Goal: Communication & Community: Participate in discussion

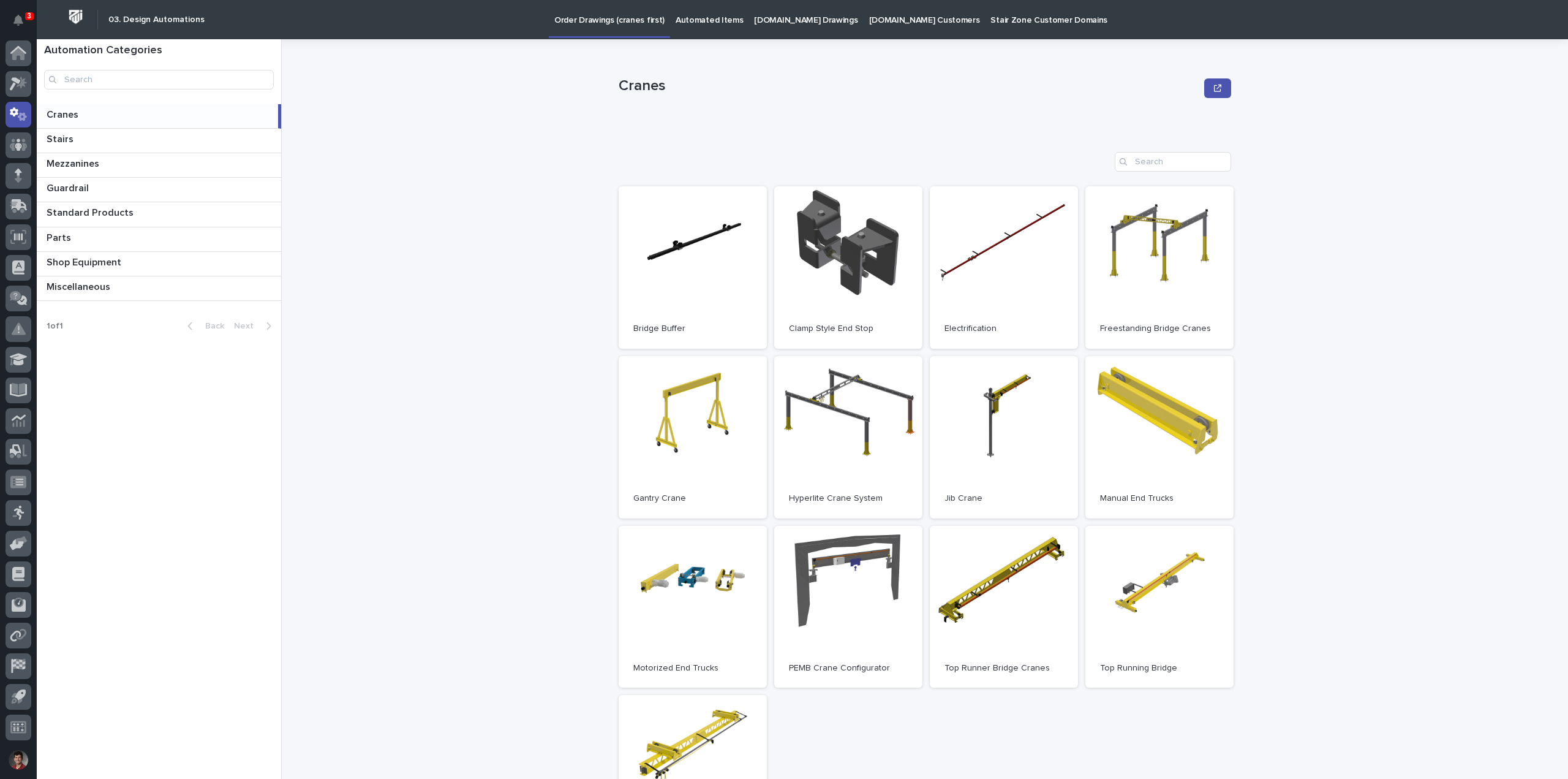
drag, startPoint x: 16, startPoint y: 26, endPoint x: 49, endPoint y: 29, distance: 33.1
click at [16, 26] on button "Notifications" at bounding box center [18, 19] width 26 height 26
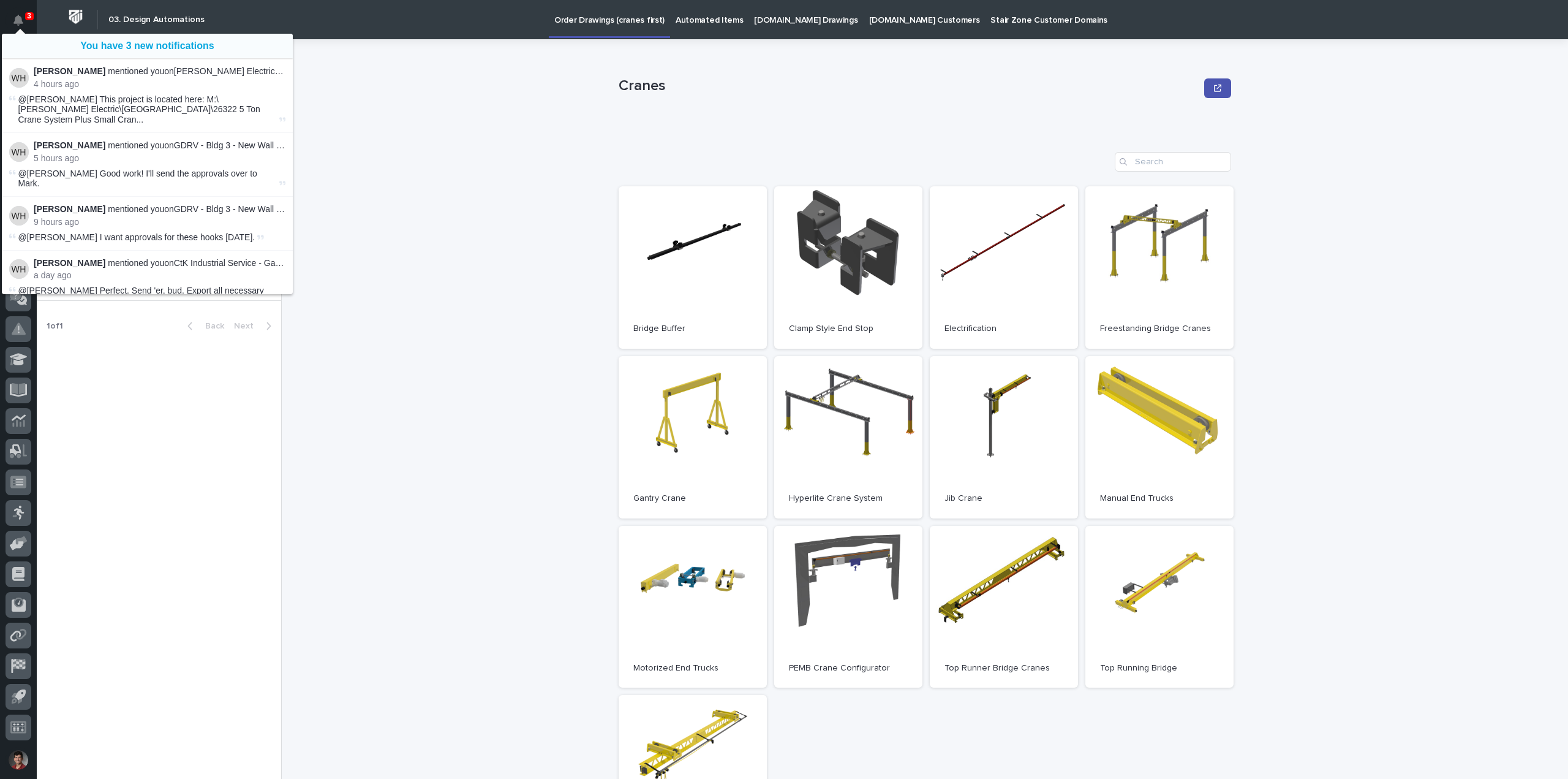
click at [401, 145] on div "Cranes Cranes Sorry, there was an error saving your record. Please try again. P…" at bounding box center [932, 408] width 1272 height 739
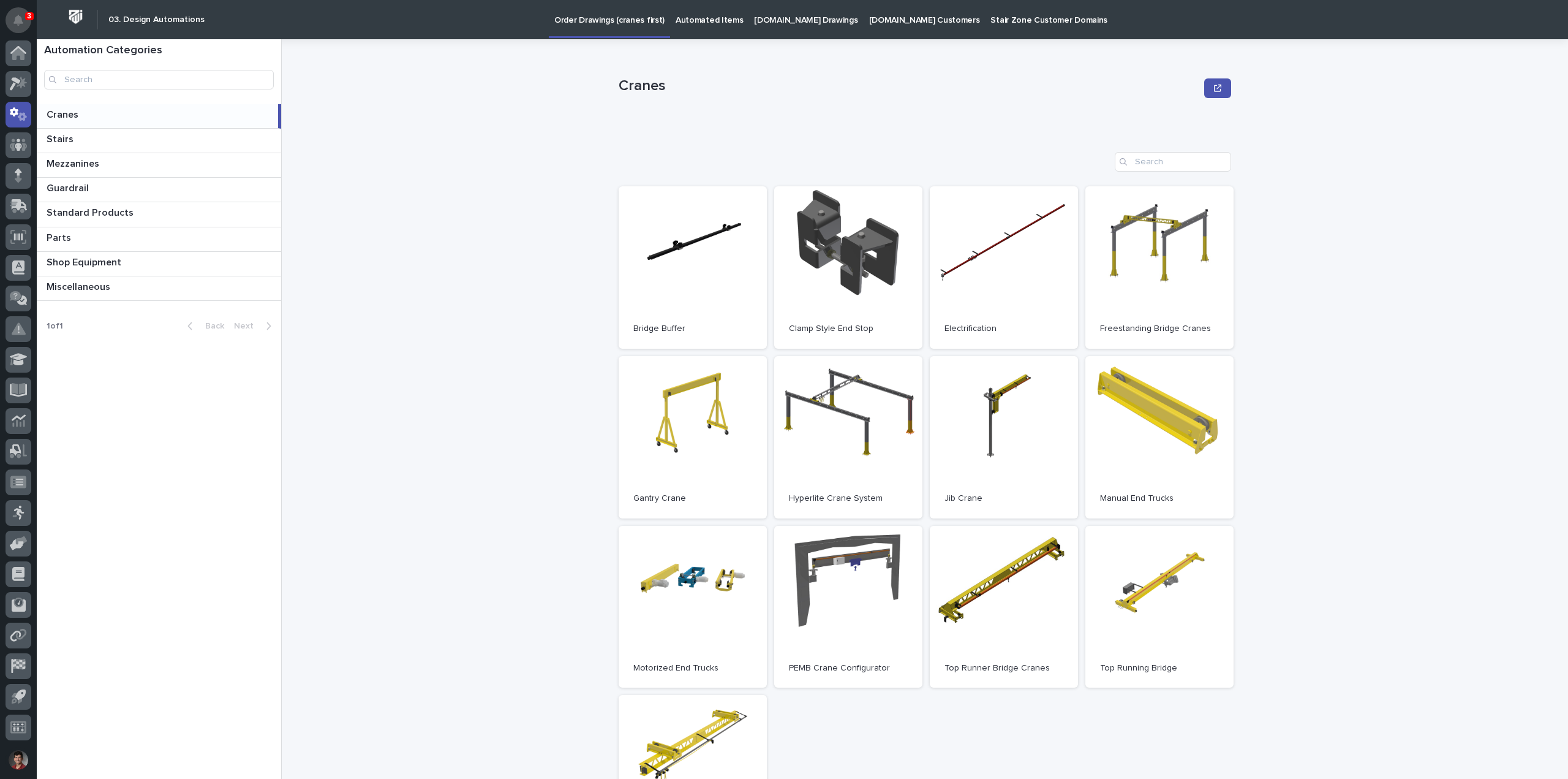
click at [19, 16] on icon "Notifications" at bounding box center [18, 20] width 10 height 11
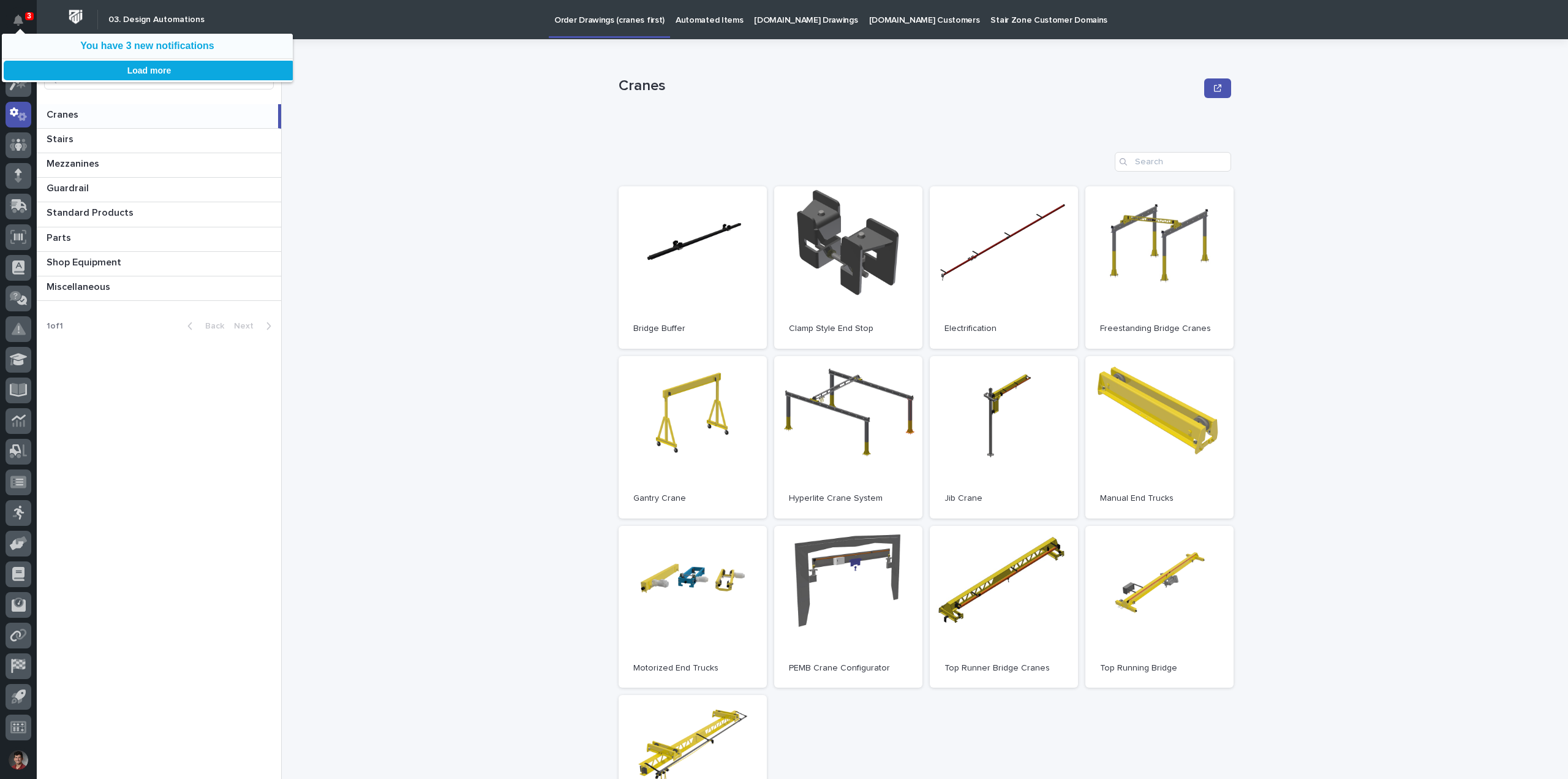
click at [162, 65] on button "Load more" at bounding box center [150, 70] width 291 height 19
click at [174, 48] on link "You have 3 new notifications" at bounding box center [146, 46] width 133 height 11
click at [191, 72] on button "Load more" at bounding box center [150, 70] width 291 height 19
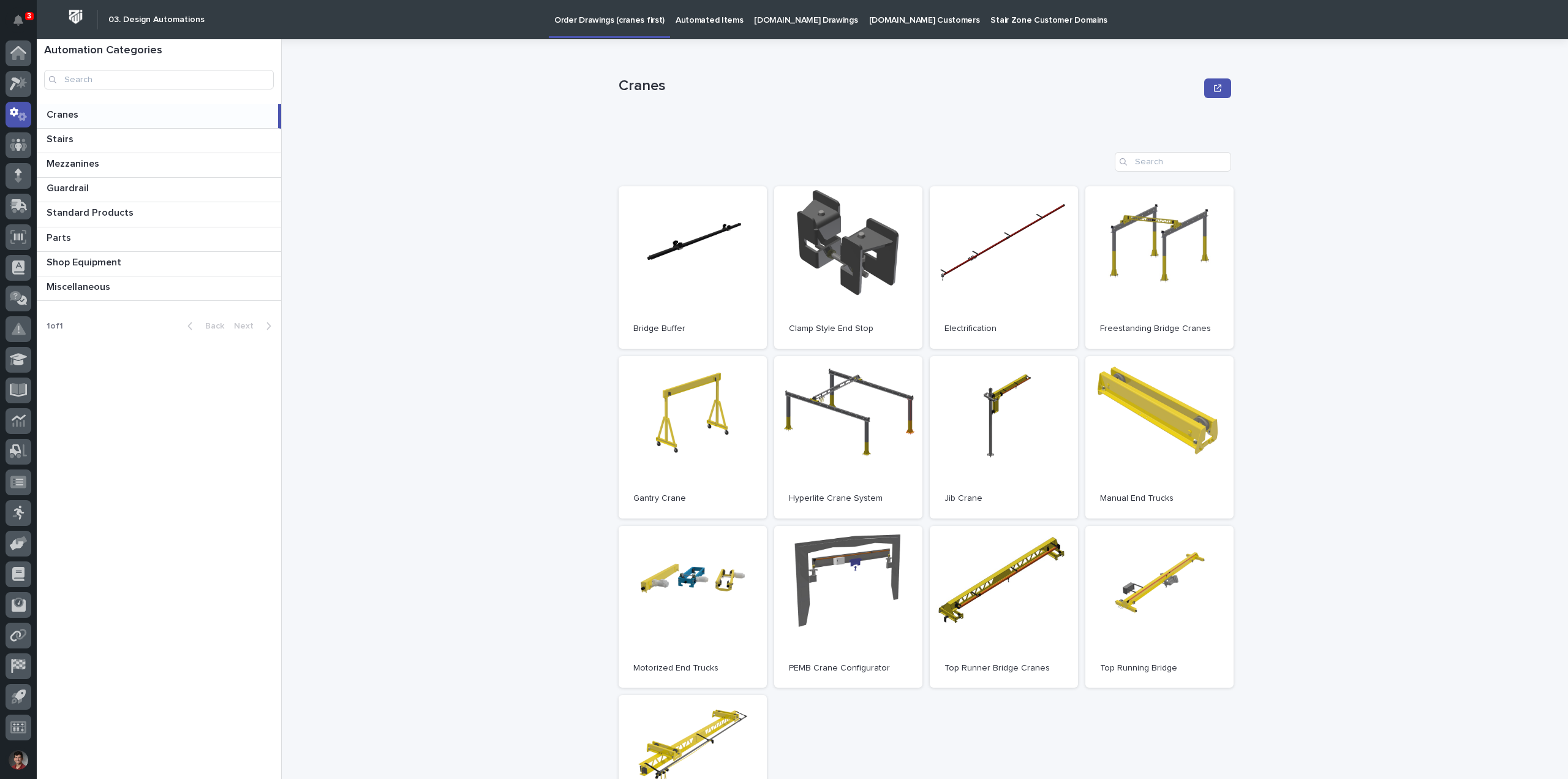
click at [315, 125] on div "Cranes Cranes Sorry, there was an error saving your record. Please try again. P…" at bounding box center [932, 408] width 1272 height 739
click at [23, 80] on icon at bounding box center [21, 83] width 10 height 12
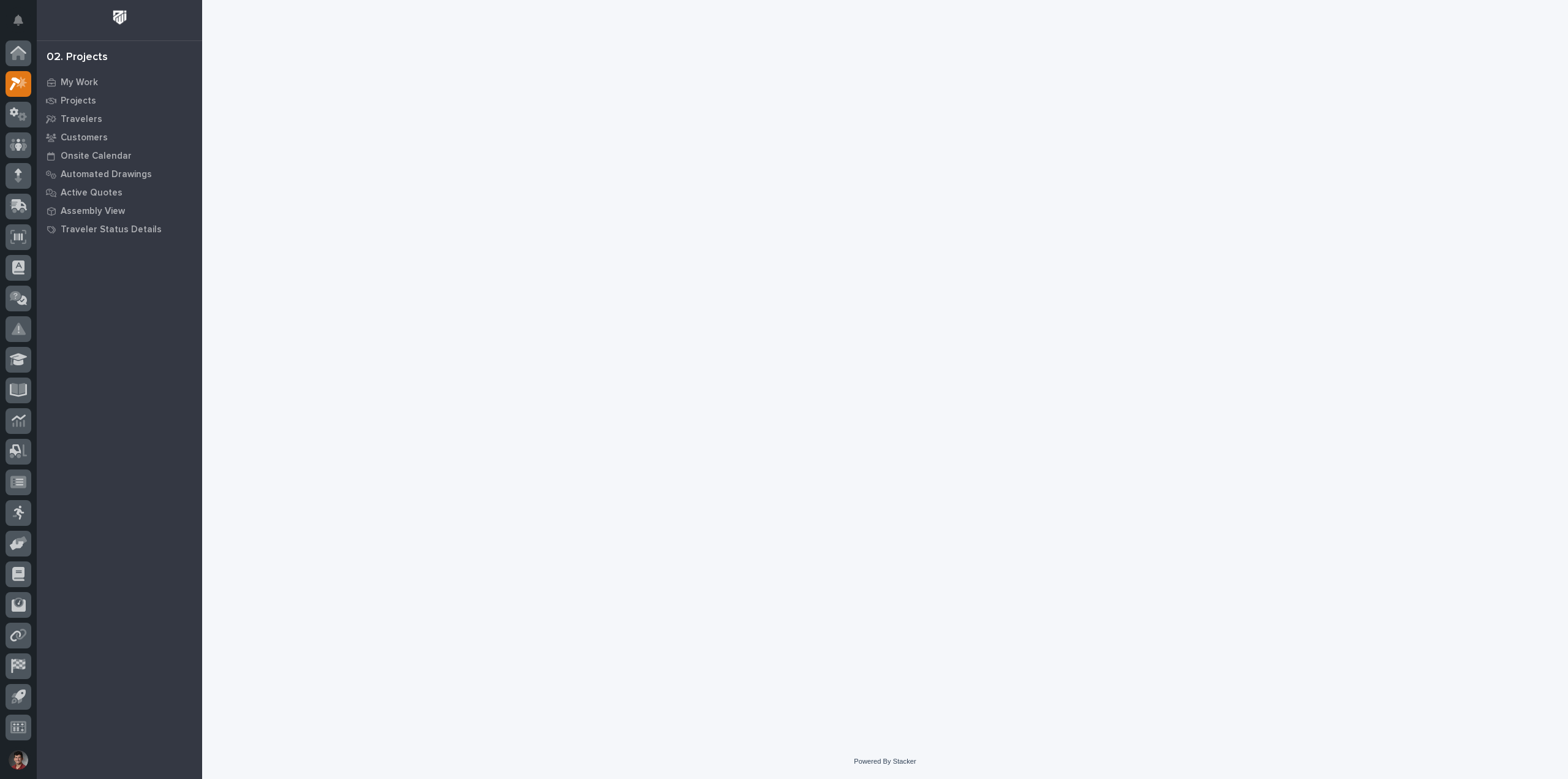
click at [312, 93] on div at bounding box center [886, 356] width 1240 height 713
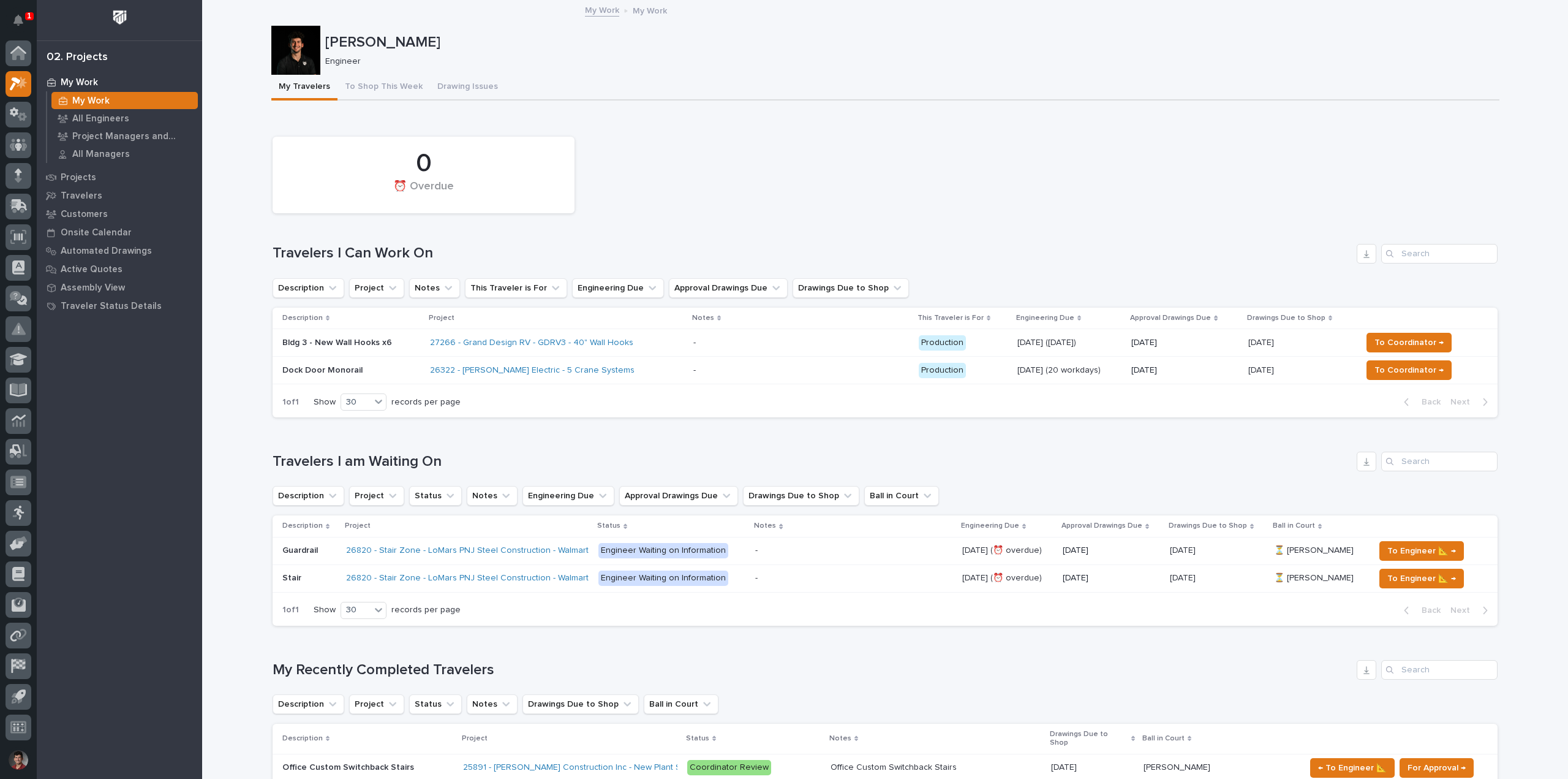
click at [411, 342] on p "Bldg 3 - New Wall Hooks x6" at bounding box center [351, 342] width 138 height 10
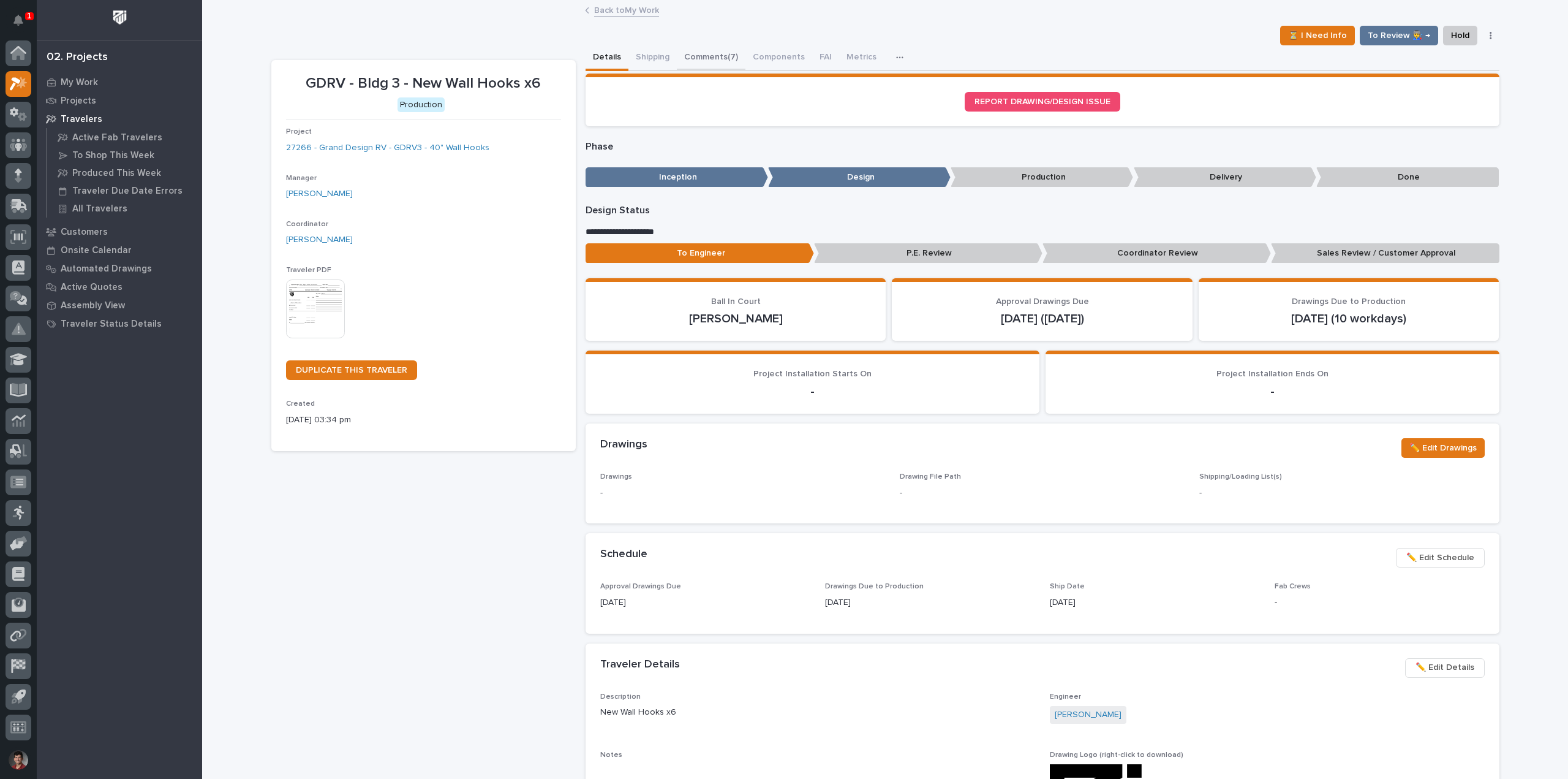
click at [703, 60] on button "Comments (7)" at bounding box center [711, 58] width 69 height 26
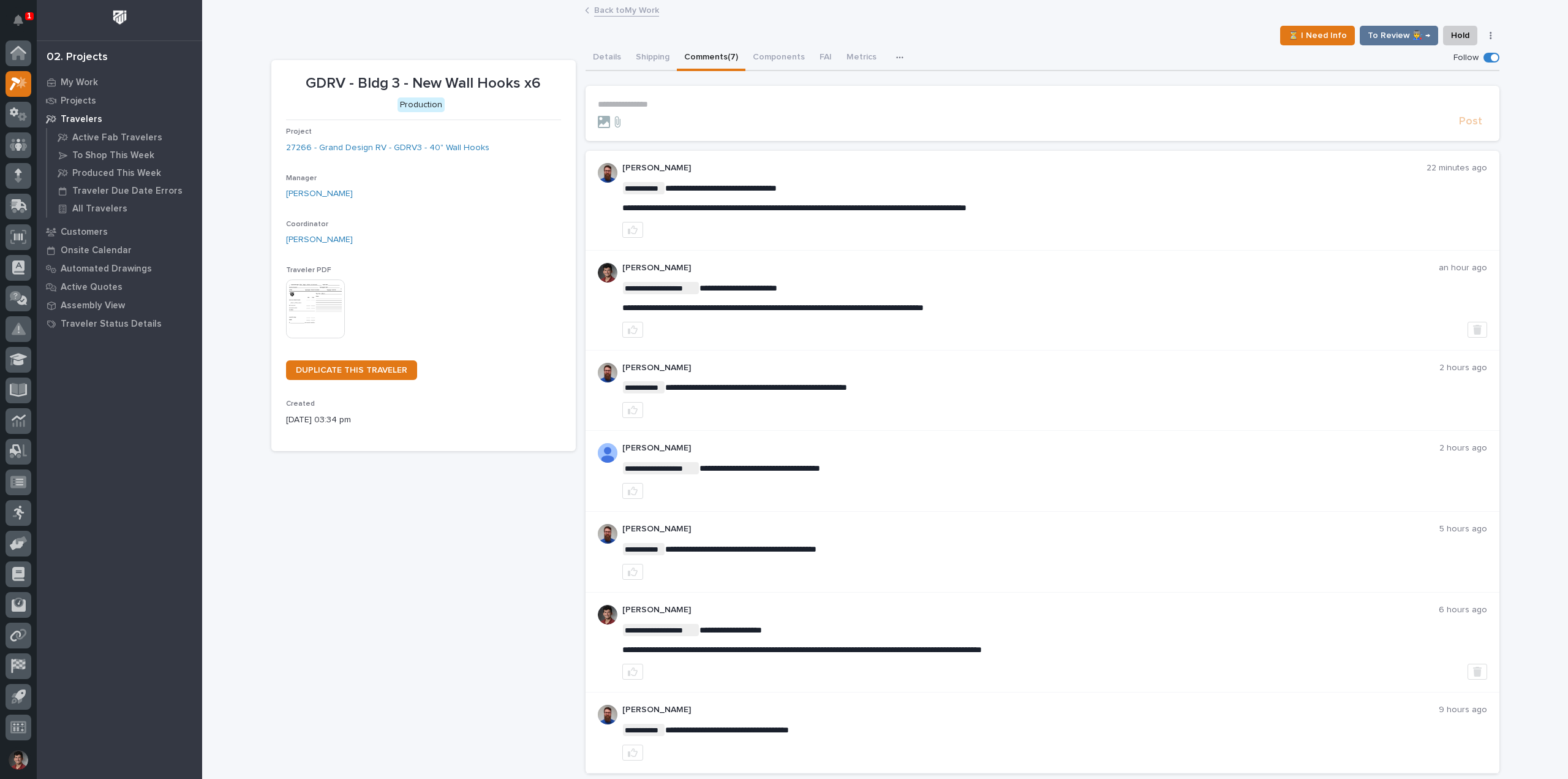
click at [647, 104] on p "**********" at bounding box center [1043, 104] width 890 height 10
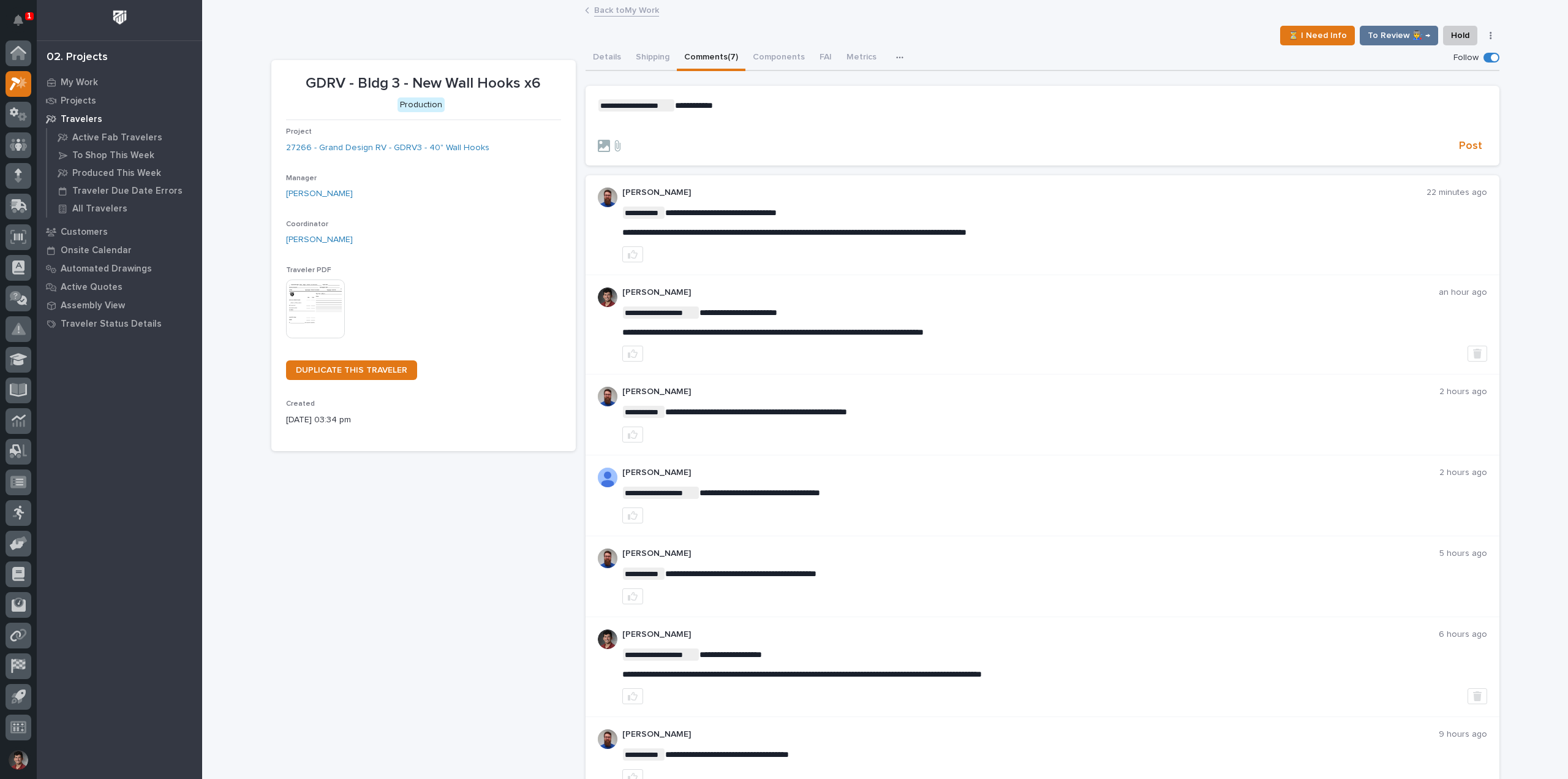
click at [636, 129] on p "﻿" at bounding box center [1043, 125] width 890 height 10
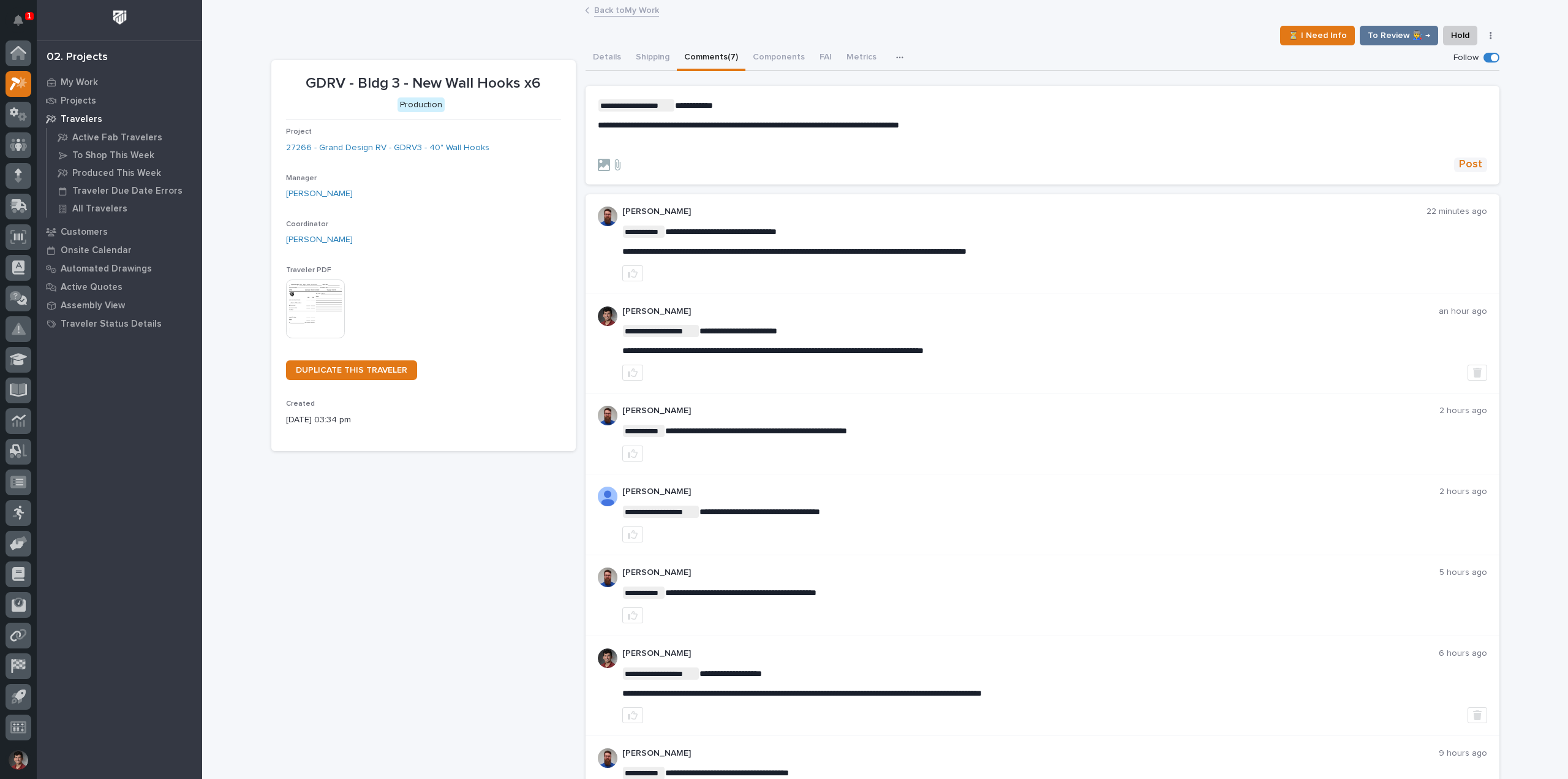
click at [1482, 164] on button "Post" at bounding box center [1471, 164] width 33 height 14
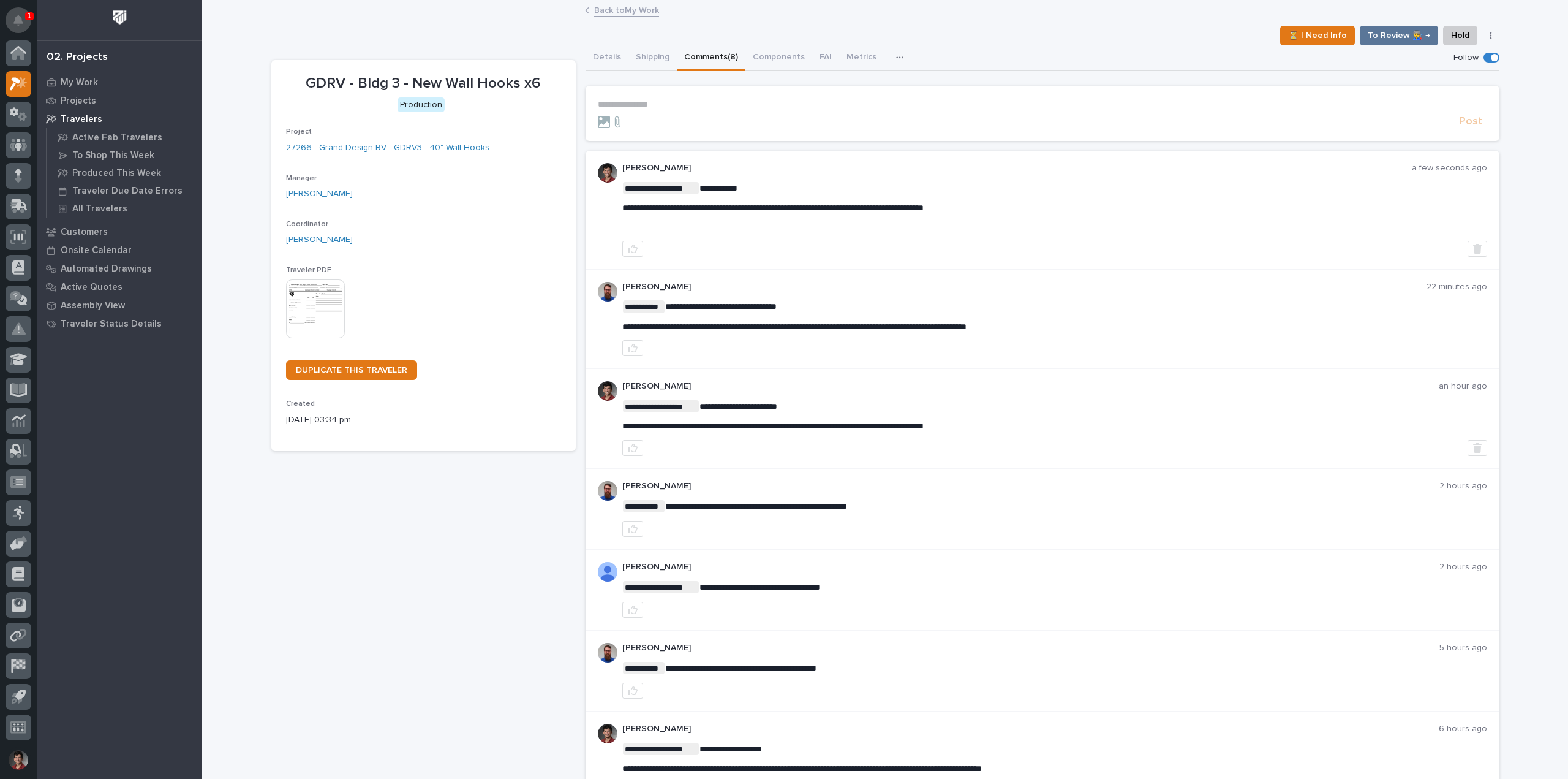
click at [19, 12] on button "Notifications" at bounding box center [18, 19] width 26 height 26
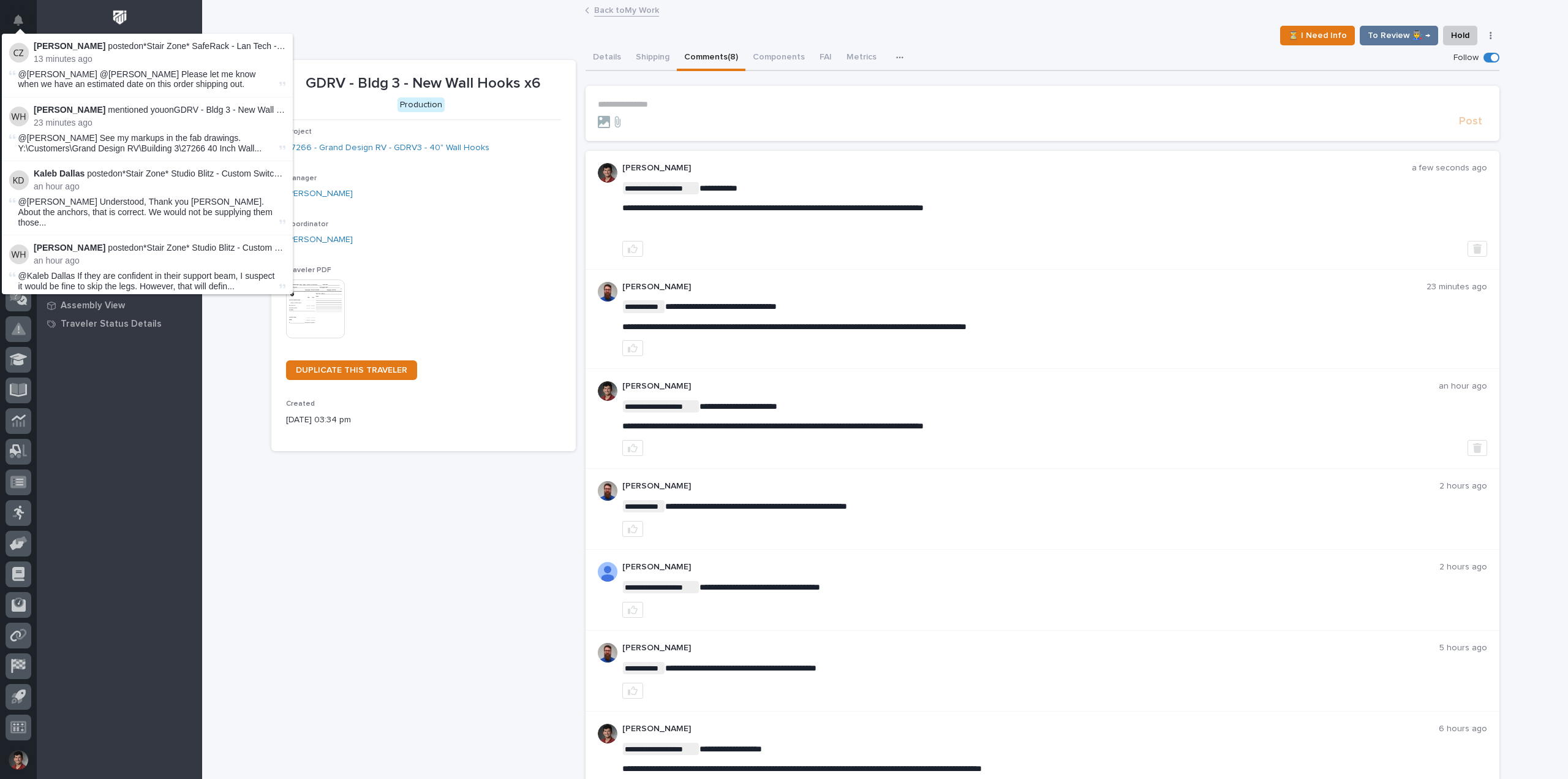
click at [249, 19] on div "Back to My Work" at bounding box center [886, 11] width 1366 height 17
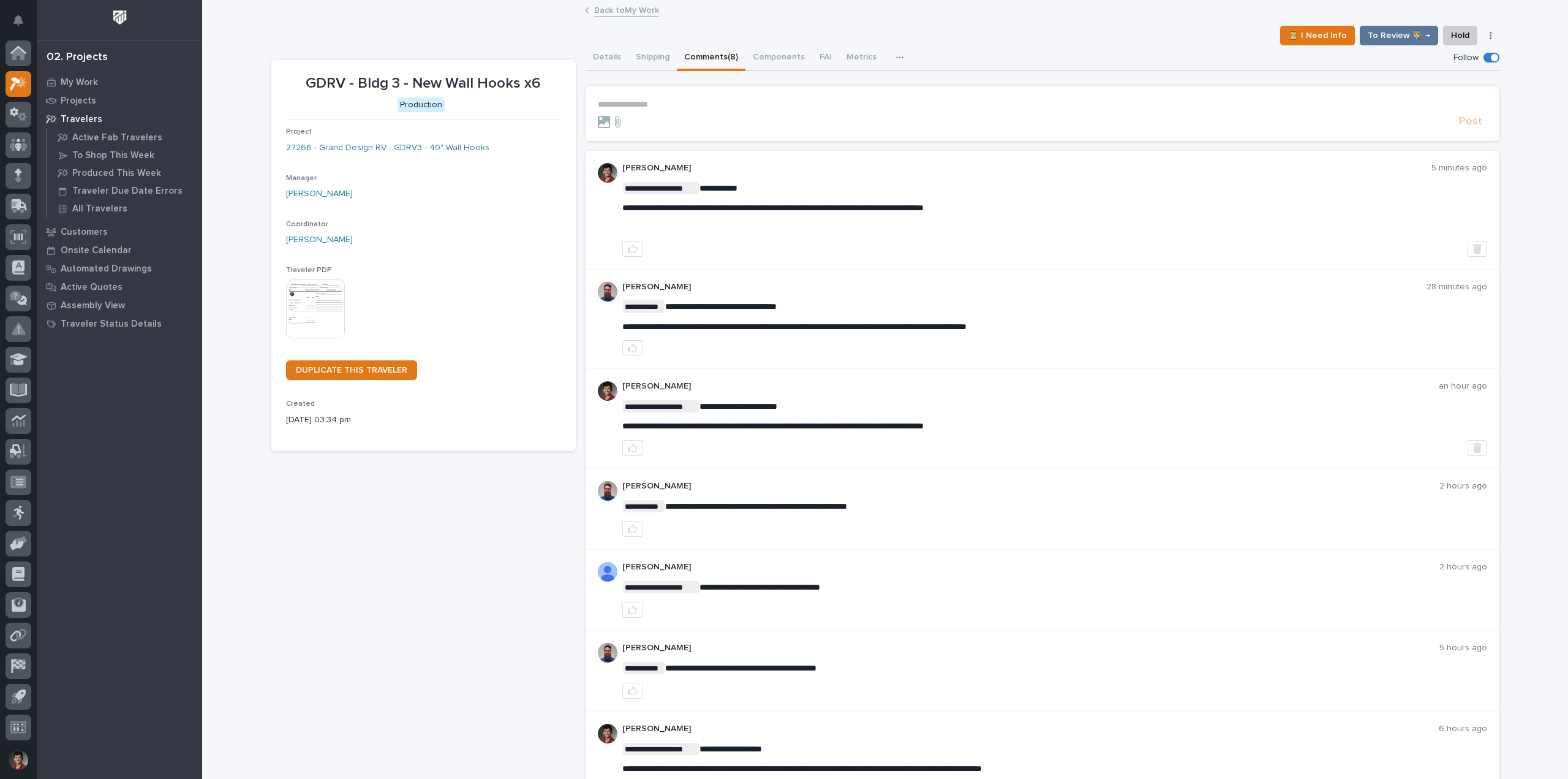
click at [603, 9] on link "Back to My Work" at bounding box center [626, 9] width 65 height 14
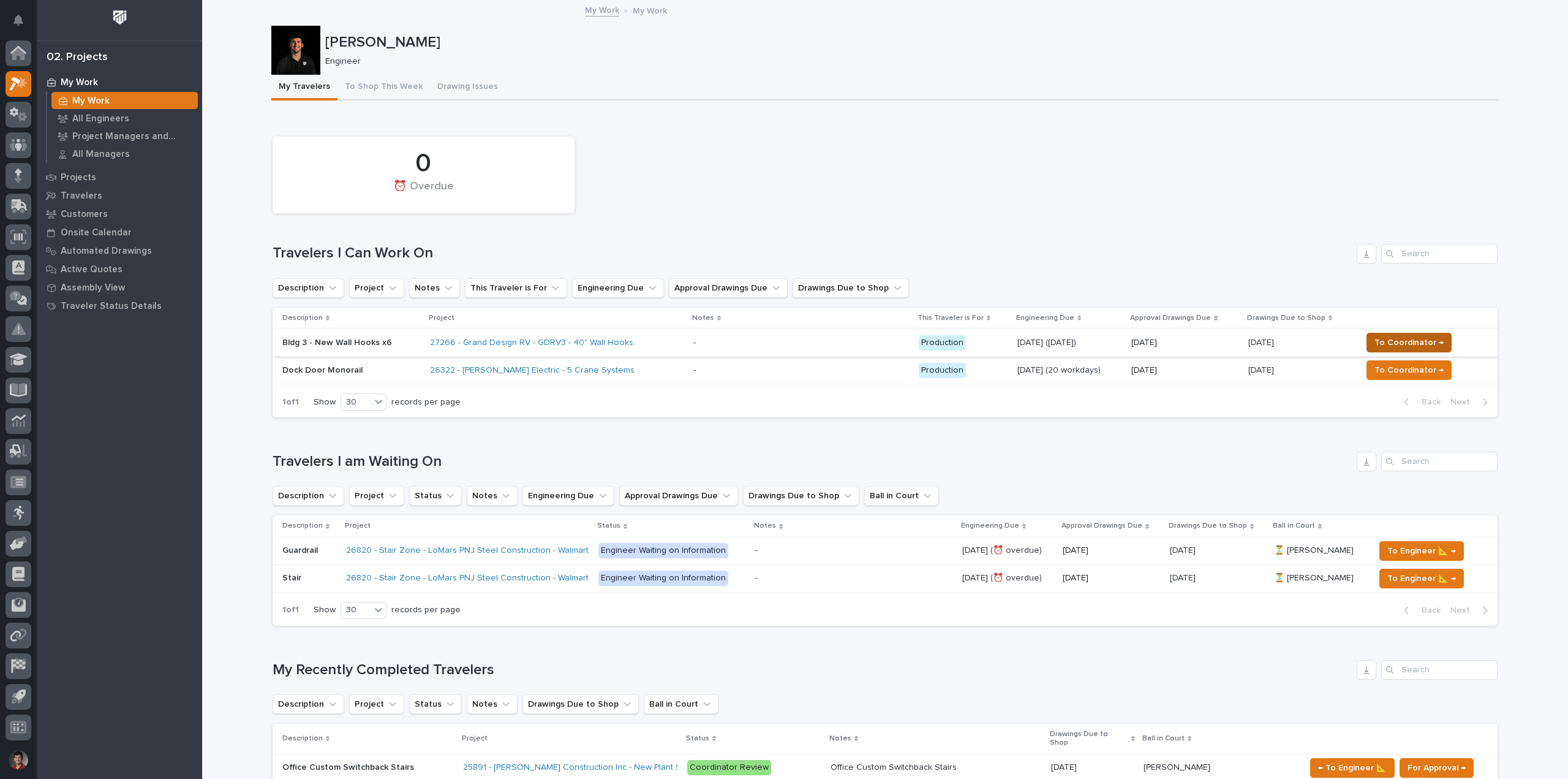
click at [1422, 343] on span "To Coordinator →" at bounding box center [1409, 342] width 69 height 15
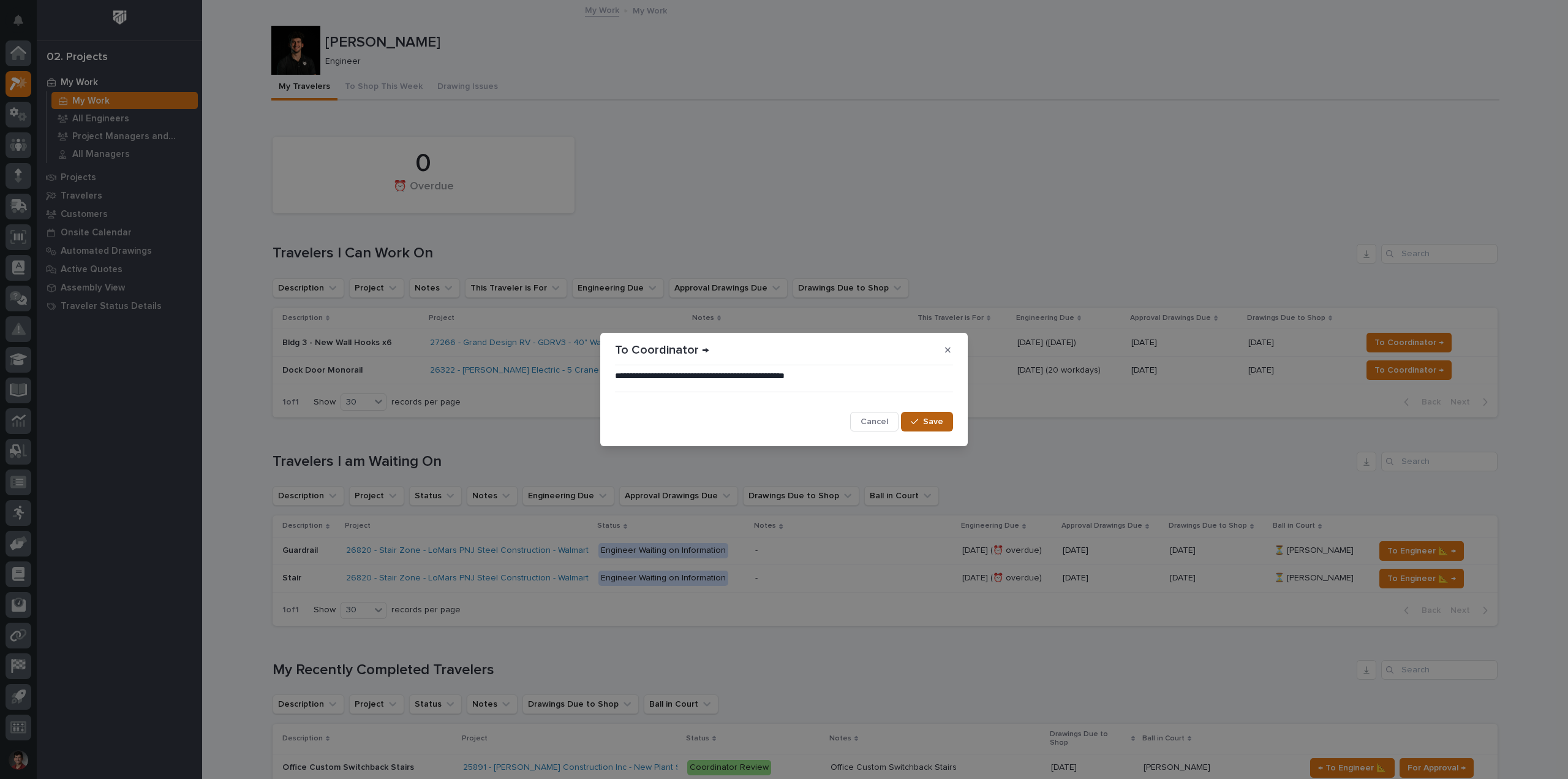
click at [947, 420] on button "Save" at bounding box center [927, 421] width 52 height 19
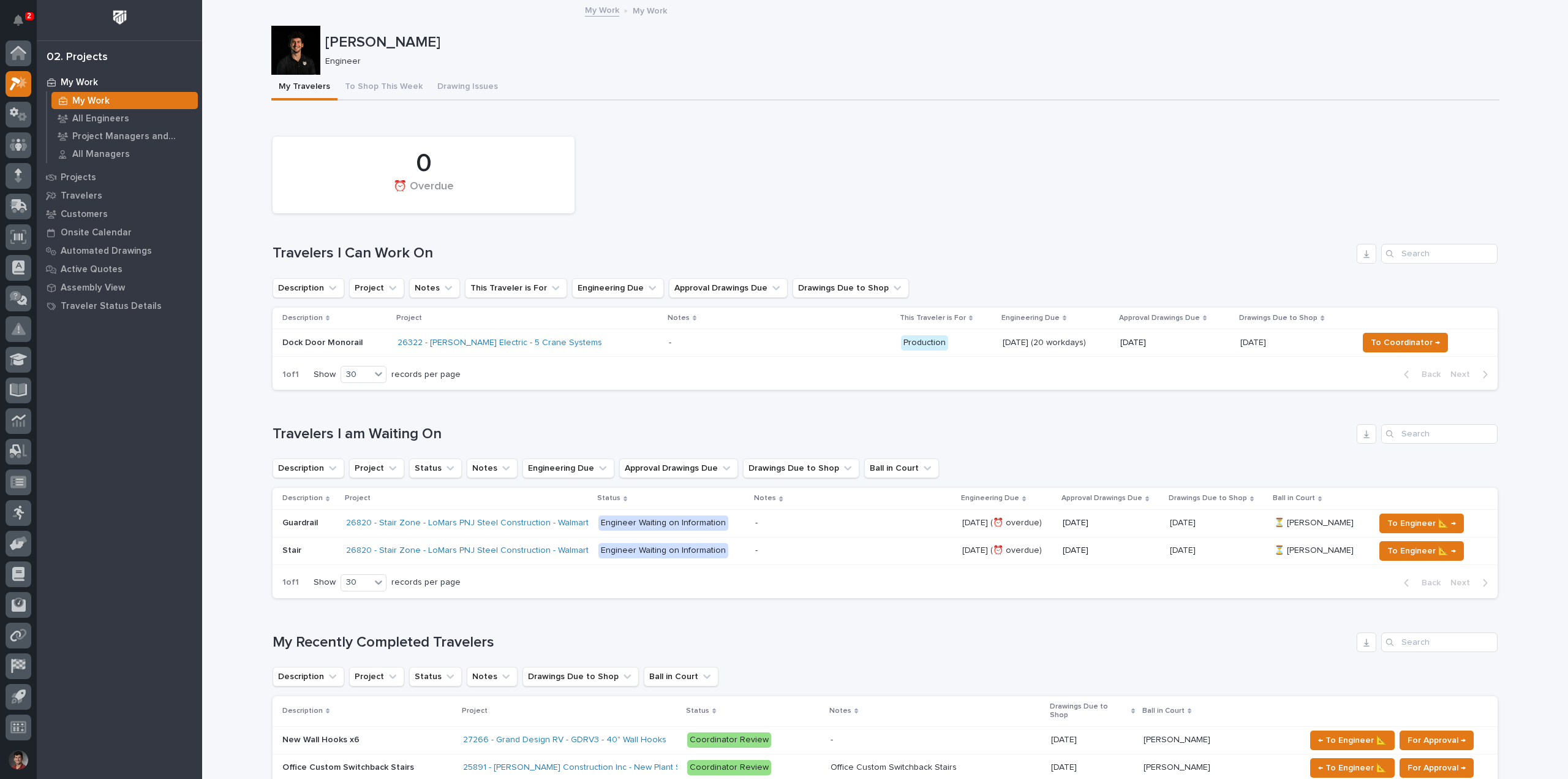
click at [735, 204] on div "0 ⏰ Overdue" at bounding box center [885, 175] width 1238 height 89
click at [12, 16] on button "Notifications" at bounding box center [18, 19] width 26 height 26
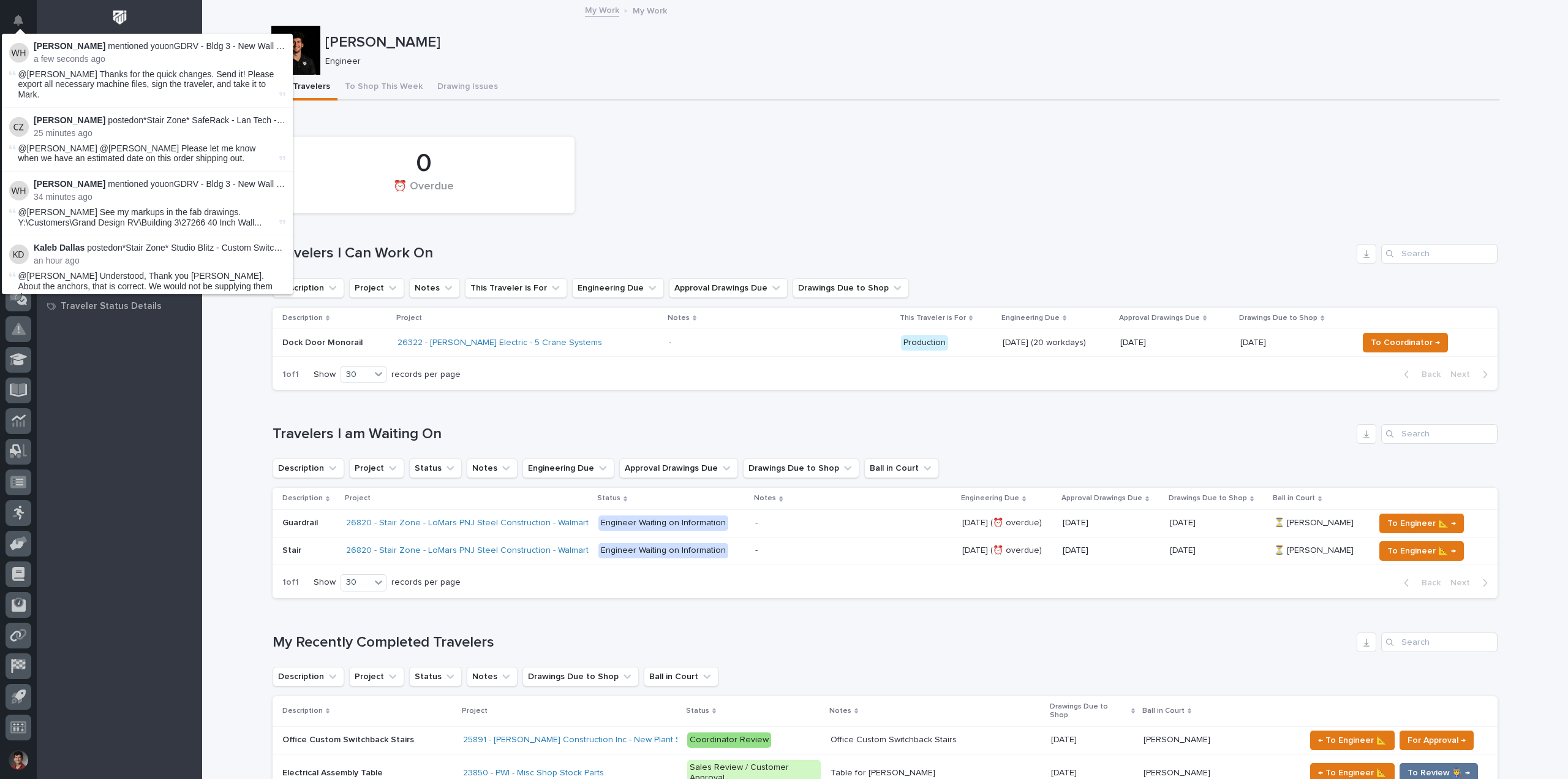
click at [758, 199] on div "0 ⏰ Overdue" at bounding box center [885, 175] width 1238 height 89
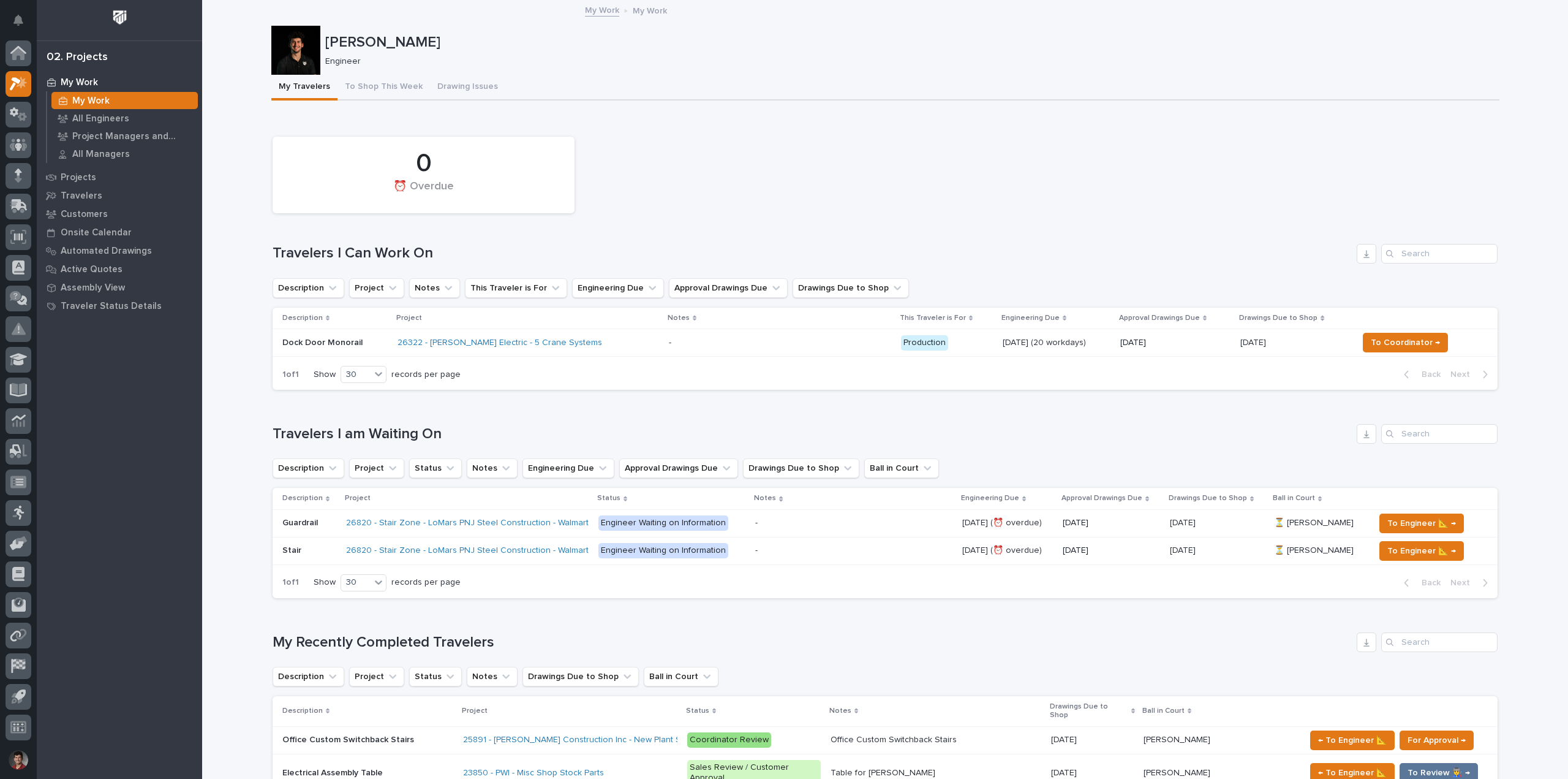
click at [684, 354] on td "- -" at bounding box center [780, 342] width 232 height 27
